Goal: Transaction & Acquisition: Obtain resource

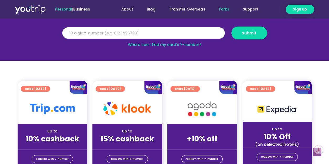
scroll to position [26, 0]
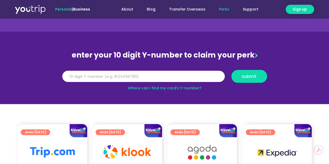
click at [117, 75] on input "Y Number" at bounding box center [143, 77] width 163 height 12
click at [250, 73] on button "submit" at bounding box center [249, 76] width 36 height 13
drag, startPoint x: 141, startPoint y: 84, endPoint x: 56, endPoint y: 80, distance: 85.5
click at [56, 80] on section "enter your 10 digit Y-number to claim your perk Y Number 5162400030367564 submi…" at bounding box center [164, 68] width 329 height 72
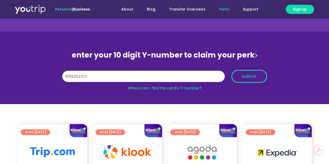
type input "8168252313"
click at [250, 75] on span "submit" at bounding box center [249, 76] width 15 height 4
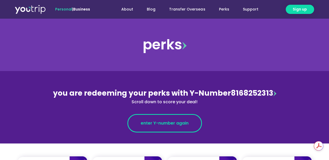
click at [184, 121] on span "enter Y-number again" at bounding box center [165, 123] width 48 height 6
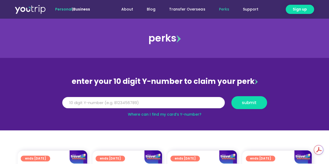
click at [189, 105] on input "Y Number" at bounding box center [143, 103] width 163 height 12
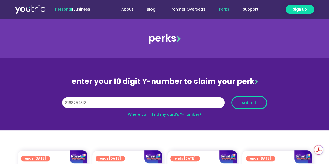
type input "8168252313"
click at [256, 99] on button "submit" at bounding box center [249, 102] width 36 height 13
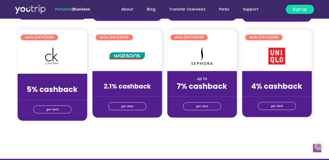
scroll to position [420, 0]
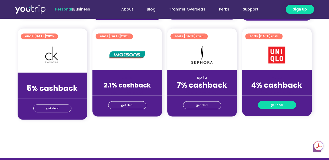
click at [272, 103] on span "get deal" at bounding box center [277, 104] width 12 height 7
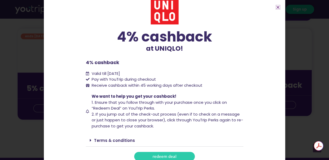
scroll to position [16, 0]
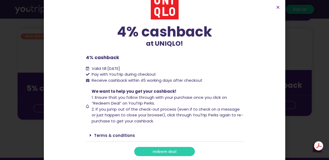
drag, startPoint x: 172, startPoint y: 148, endPoint x: 249, endPoint y: 53, distance: 121.9
click at [173, 148] on link "redeem deal" at bounding box center [164, 151] width 61 height 9
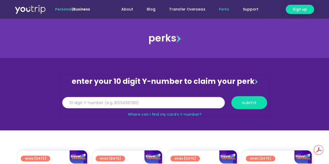
click at [171, 114] on link "Where can I find my card’s Y-number?" at bounding box center [165, 114] width 74 height 5
click at [188, 104] on input "Y Number" at bounding box center [143, 103] width 163 height 12
type input "8168252313"
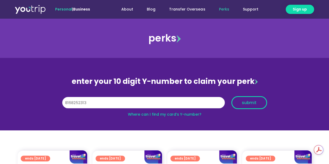
drag, startPoint x: 266, startPoint y: 95, endPoint x: 252, endPoint y: 102, distance: 15.0
click at [265, 97] on div "Y Number 8168252313 submit" at bounding box center [165, 103] width 210 height 18
click at [257, 99] on button "submit" at bounding box center [249, 102] width 36 height 13
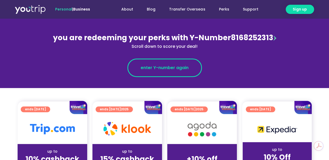
scroll to position [79, 0]
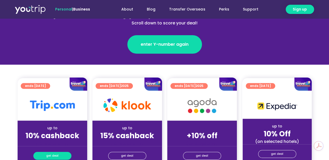
click at [57, 157] on span "get deal" at bounding box center [52, 155] width 12 height 7
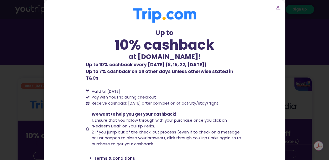
scroll to position [34, 0]
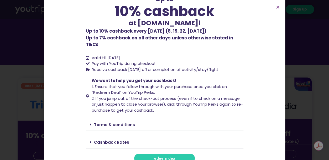
click at [153, 156] on span "redeem deal" at bounding box center [165, 158] width 24 height 4
